Goal: Communication & Community: Answer question/provide support

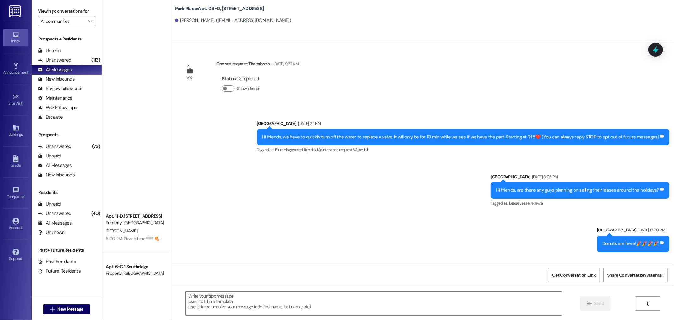
scroll to position [12267, 0]
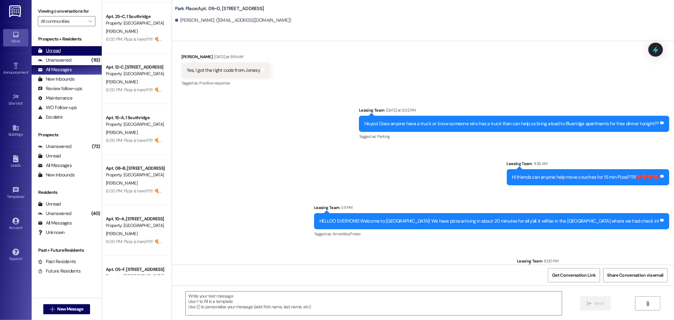
click at [50, 52] on div "Unread" at bounding box center [49, 50] width 23 height 7
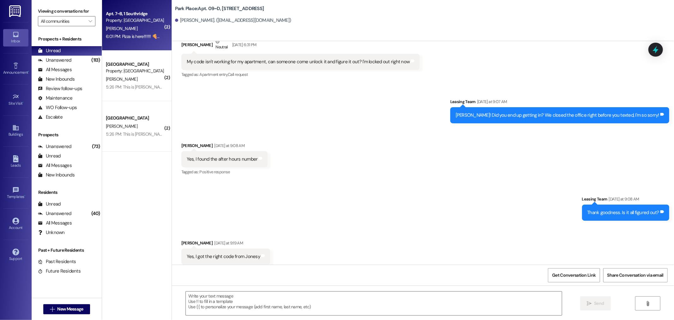
scroll to position [12073, 0]
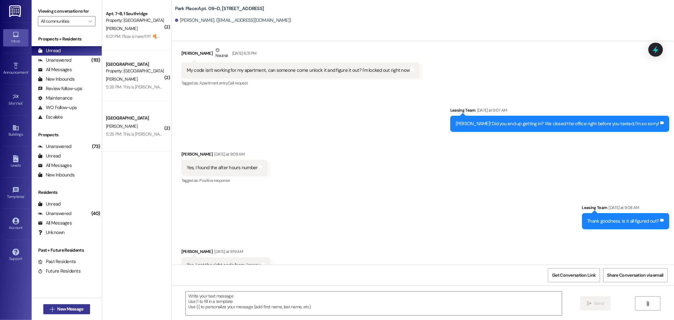
click at [65, 311] on span "New Message" at bounding box center [70, 308] width 26 height 7
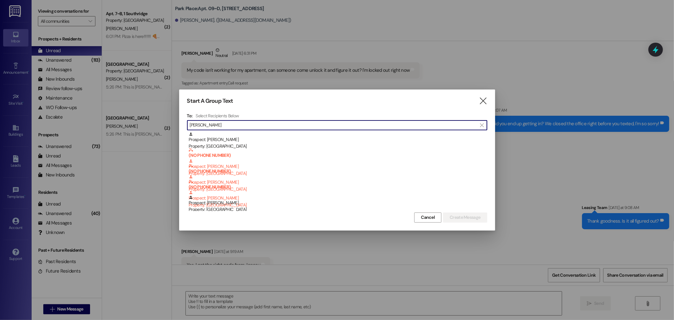
type input "[PERSON_NAME]"
drag, startPoint x: 481, startPoint y: 101, endPoint x: 474, endPoint y: 98, distance: 8.3
click at [481, 101] on icon "" at bounding box center [483, 101] width 9 height 7
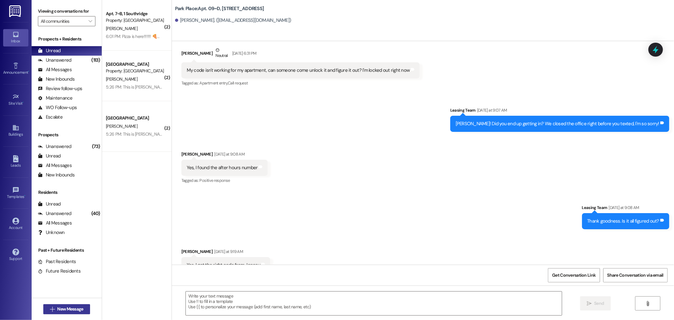
click at [57, 309] on span "New Message" at bounding box center [70, 308] width 26 height 7
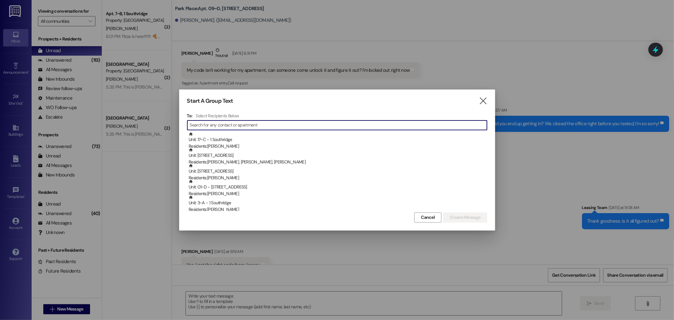
click at [207, 124] on input at bounding box center [338, 125] width 297 height 9
type input "j"
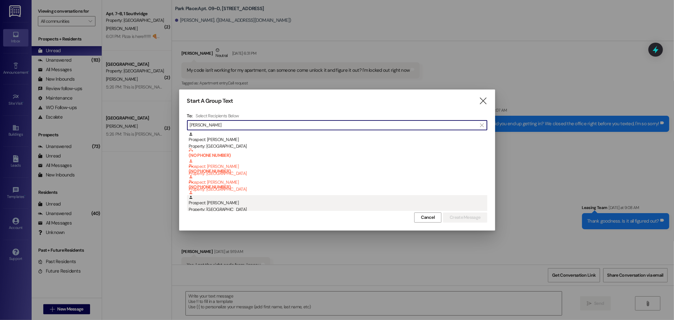
type input "[PERSON_NAME]"
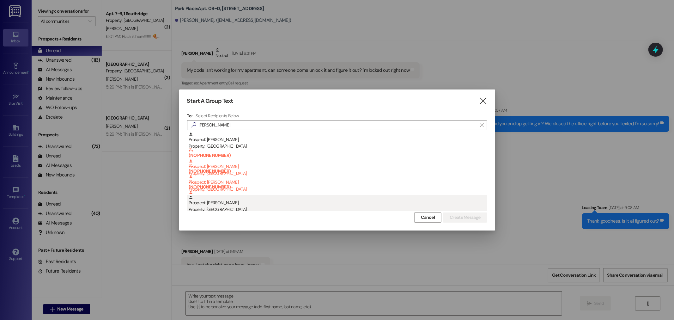
click at [197, 206] on div "Property: [GEOGRAPHIC_DATA]" at bounding box center [338, 209] width 298 height 7
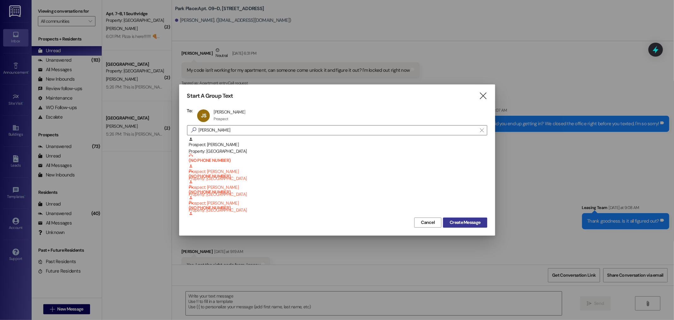
click at [474, 223] on span "Create Message" at bounding box center [464, 222] width 31 height 7
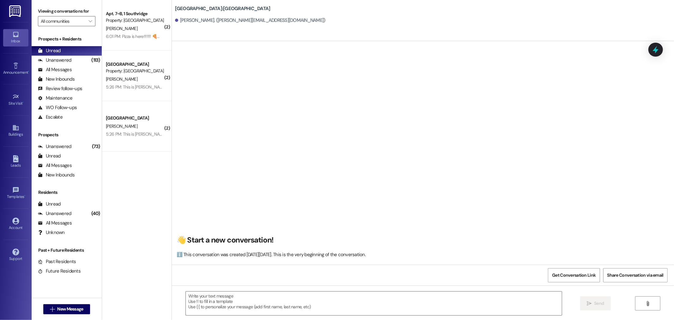
scroll to position [0, 0]
click at [200, 303] on textarea at bounding box center [374, 303] width 376 height 24
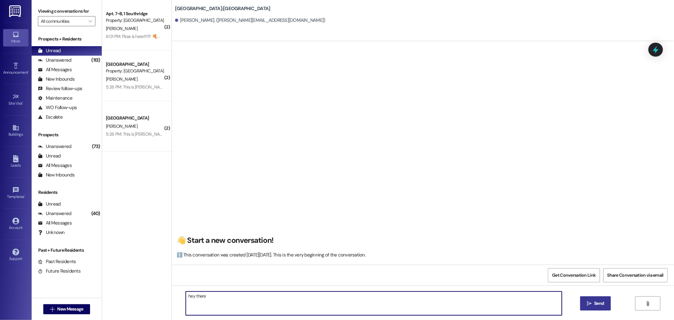
type textarea "hey there"
click at [599, 302] on span "Send" at bounding box center [599, 303] width 10 height 7
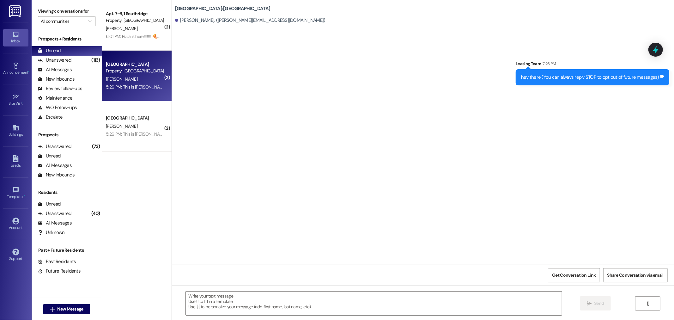
click at [109, 69] on div "Property: [GEOGRAPHIC_DATA]" at bounding box center [135, 71] width 58 height 7
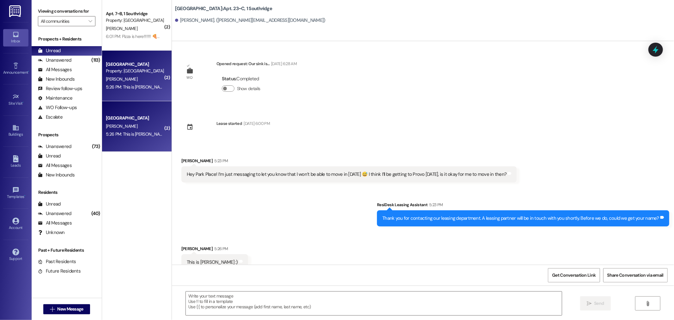
scroll to position [10, 0]
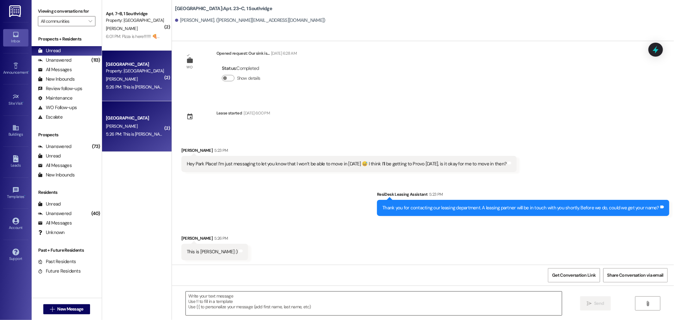
click at [213, 300] on textarea at bounding box center [374, 303] width 376 height 24
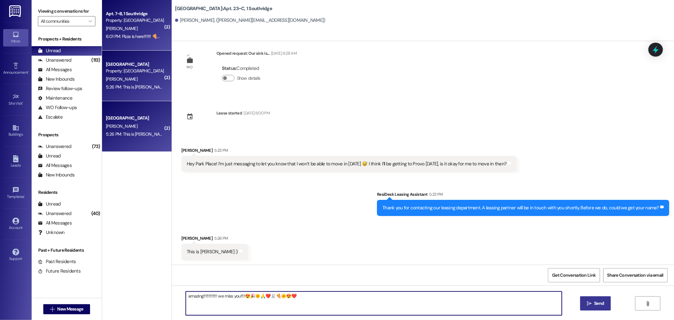
type textarea "amazing!!!!!!!!!!!!! we miss you!!!!😍🎉🌞🙏❤️🐰🍕🌞😍❤️"
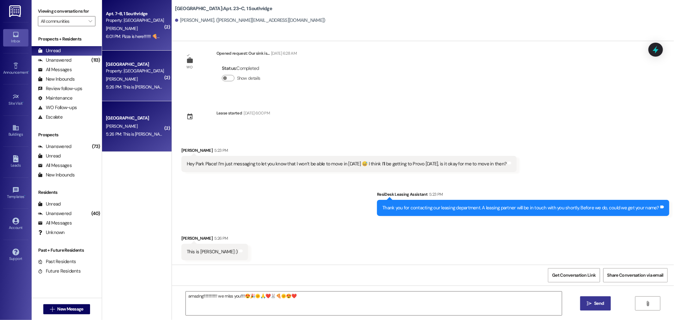
click at [137, 12] on div "Apt. 7~B, 1 Southridge" at bounding box center [135, 13] width 58 height 7
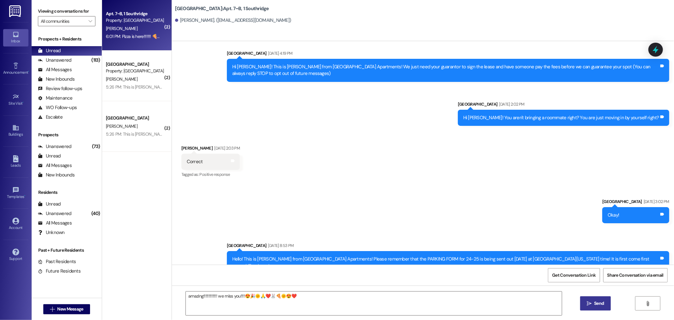
scroll to position [14566, 0]
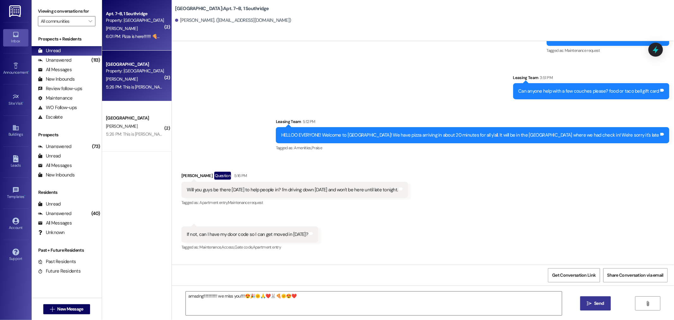
click at [116, 75] on div "[PERSON_NAME]" at bounding box center [135, 79] width 60 height 8
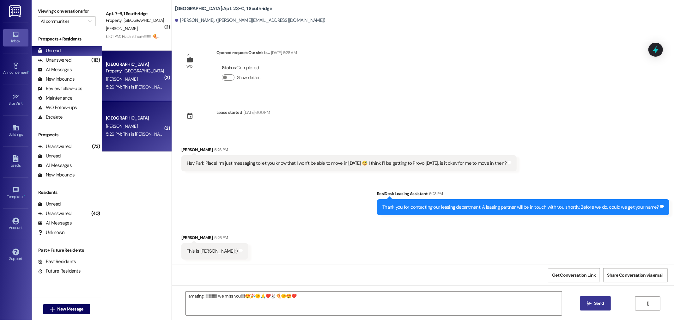
scroll to position [11, 0]
click at [598, 301] on span "Send" at bounding box center [599, 303] width 10 height 7
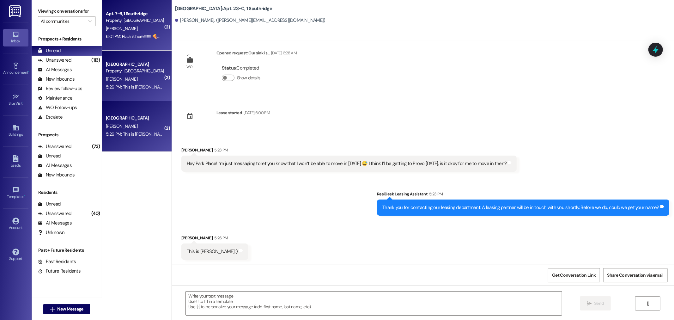
click at [138, 27] on div "[PERSON_NAME]" at bounding box center [135, 29] width 60 height 8
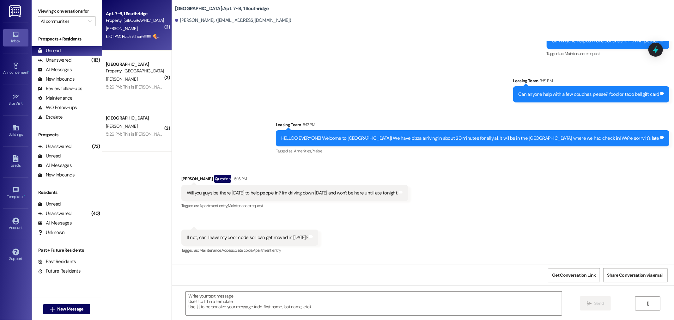
scroll to position [14566, 0]
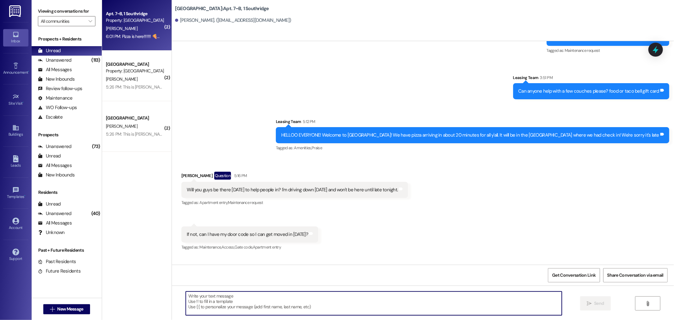
click at [203, 299] on textarea at bounding box center [374, 303] width 376 height 24
type textarea "You bet!!! We missed you and are so excited for you to come back!!!!!!!!!!!"
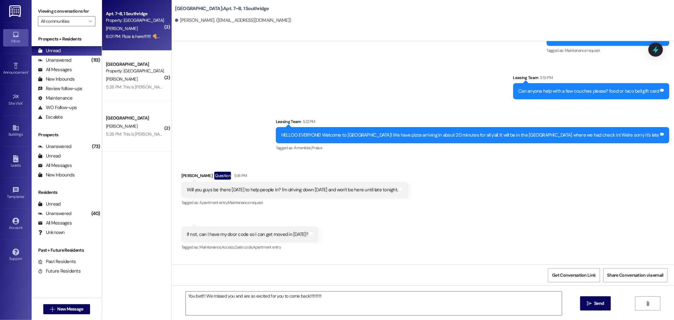
click at [585, 302] on span " Send" at bounding box center [595, 303] width 20 height 7
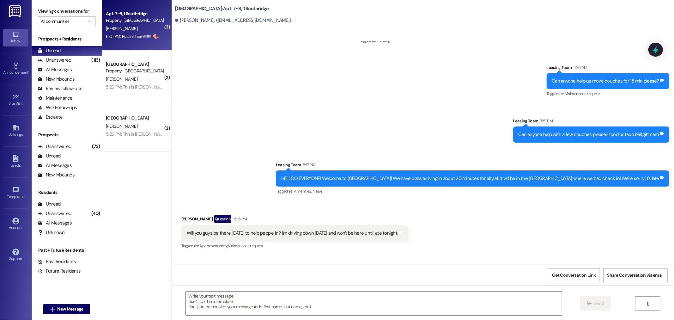
scroll to position [14522, 0]
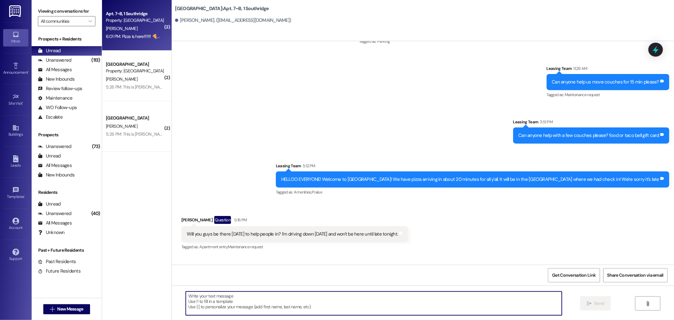
click at [207, 301] on textarea at bounding box center [374, 303] width 376 height 24
type textarea "807431 is you door code."
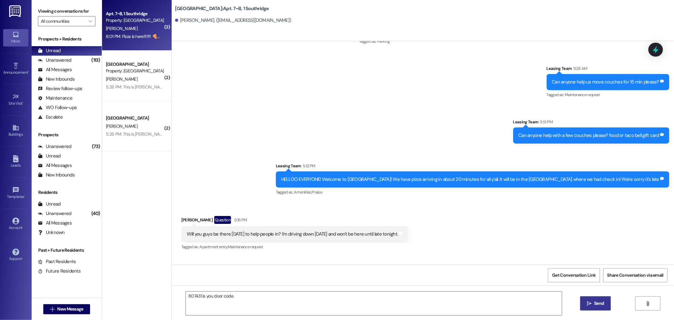
click at [600, 305] on span "Send" at bounding box center [599, 303] width 10 height 7
